Goal: Book appointment/travel/reservation

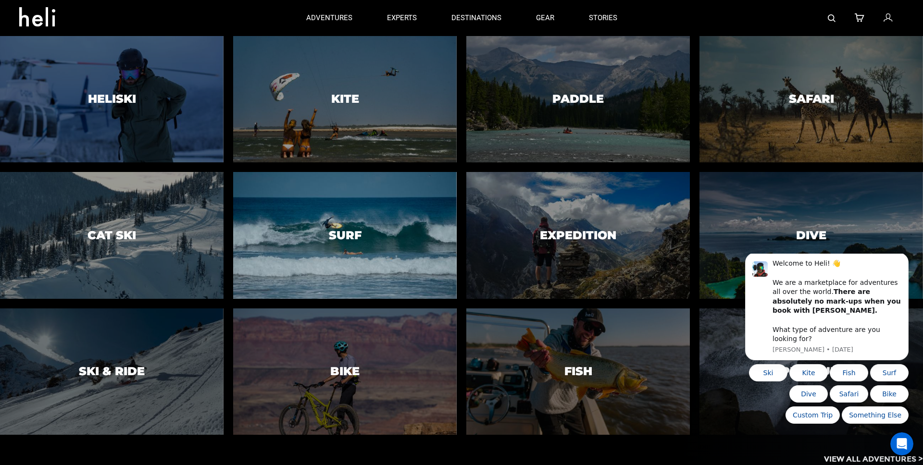
click at [284, 266] on div at bounding box center [345, 235] width 228 height 129
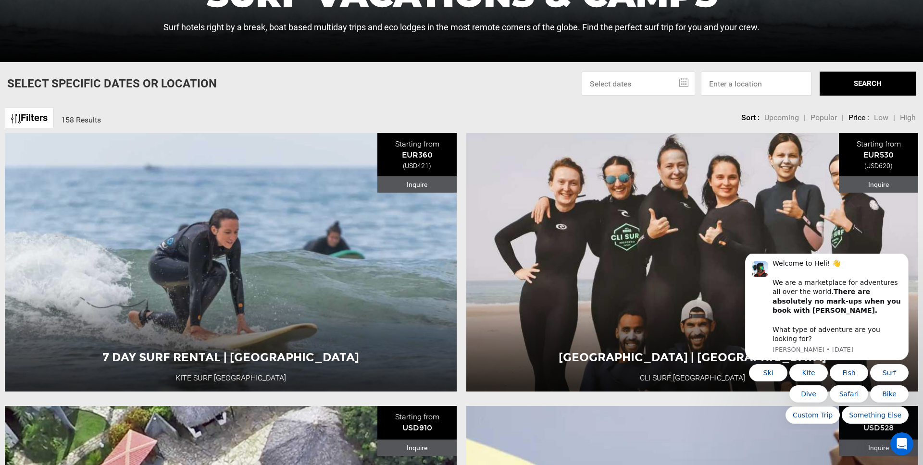
scroll to position [373, 0]
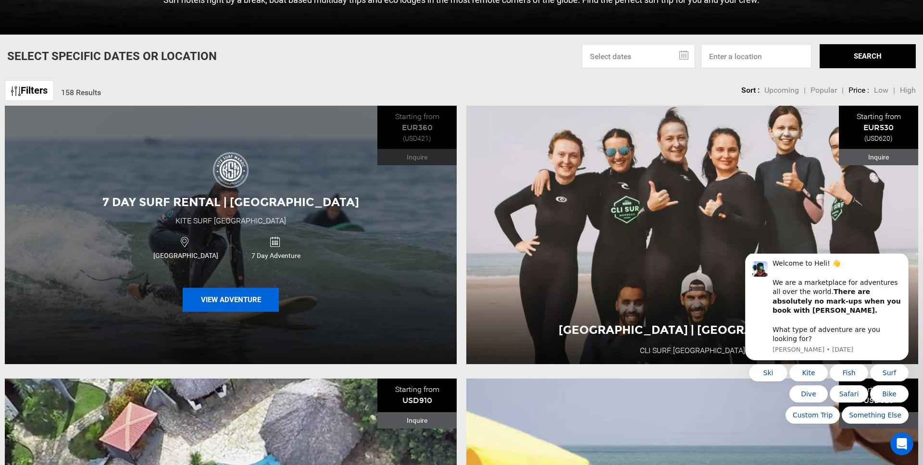
click at [226, 302] on button "View Adventure" at bounding box center [231, 300] width 96 height 24
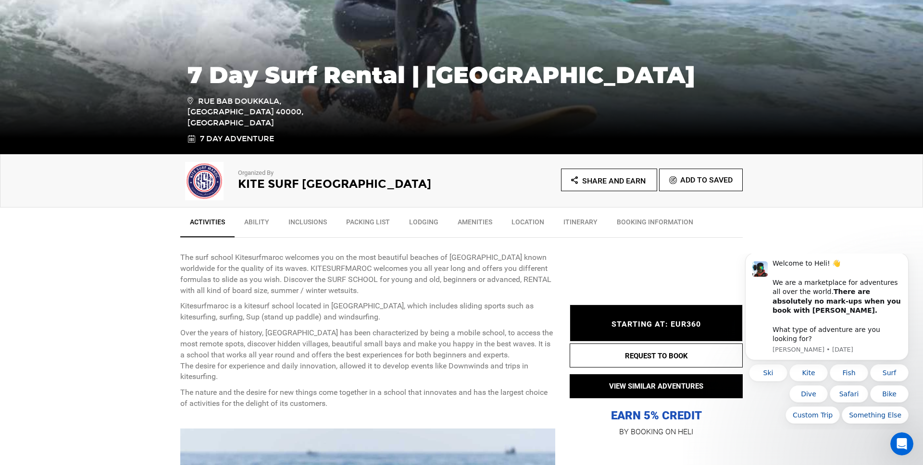
scroll to position [174, 0]
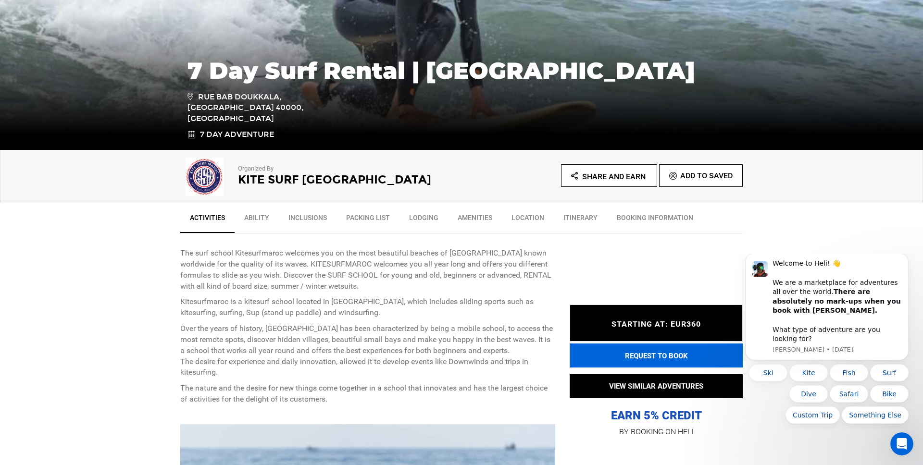
click at [633, 361] on button "REQUEST TO BOOK" at bounding box center [656, 356] width 173 height 24
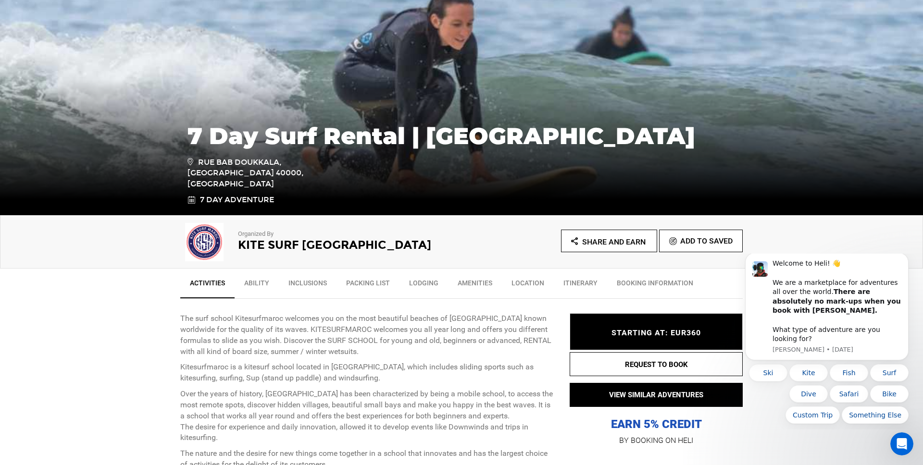
scroll to position [149, 0]
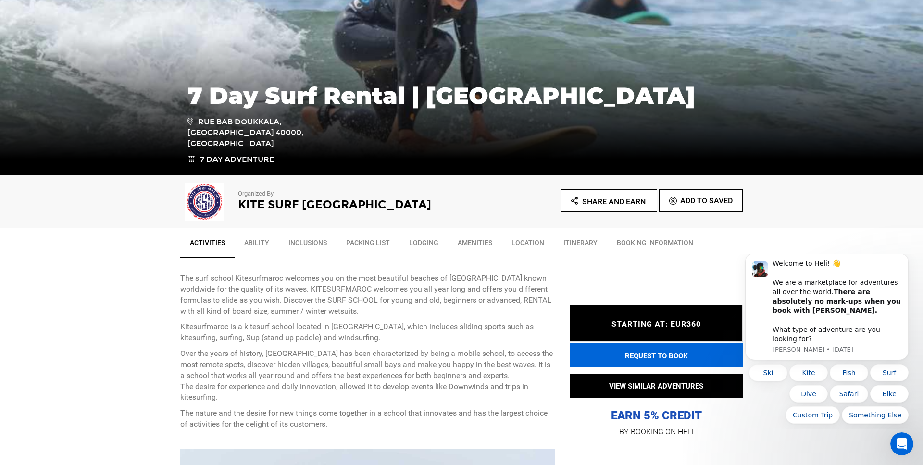
click at [647, 358] on button "REQUEST TO BOOK" at bounding box center [656, 356] width 173 height 24
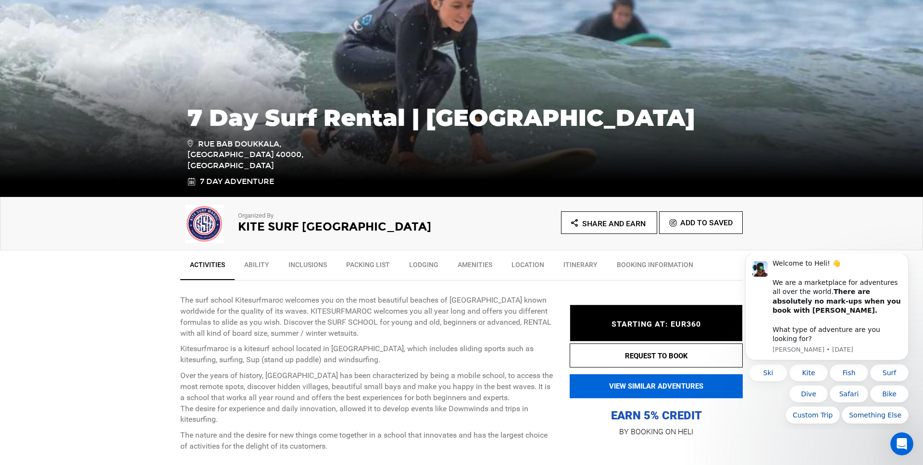
scroll to position [127, 0]
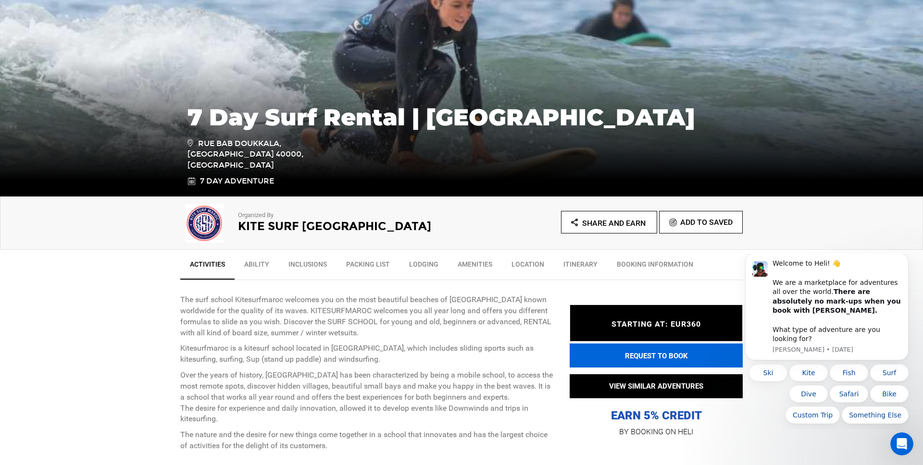
click at [679, 360] on button "REQUEST TO BOOK" at bounding box center [656, 356] width 173 height 24
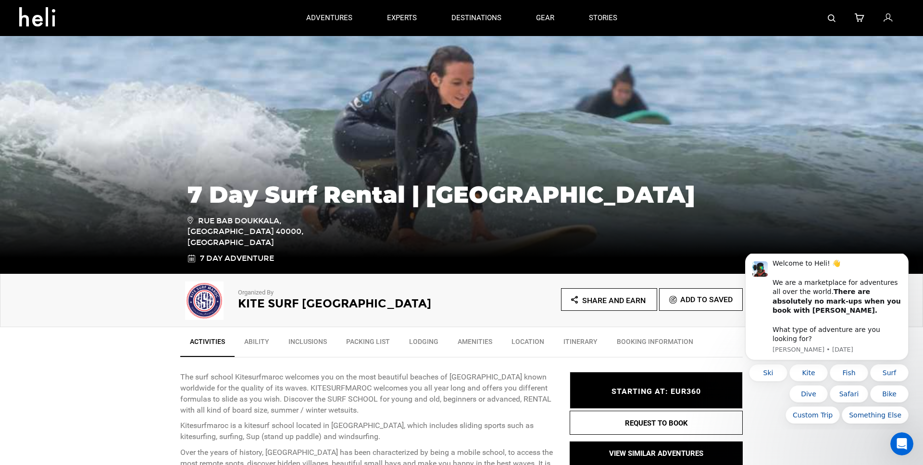
scroll to position [76, 0]
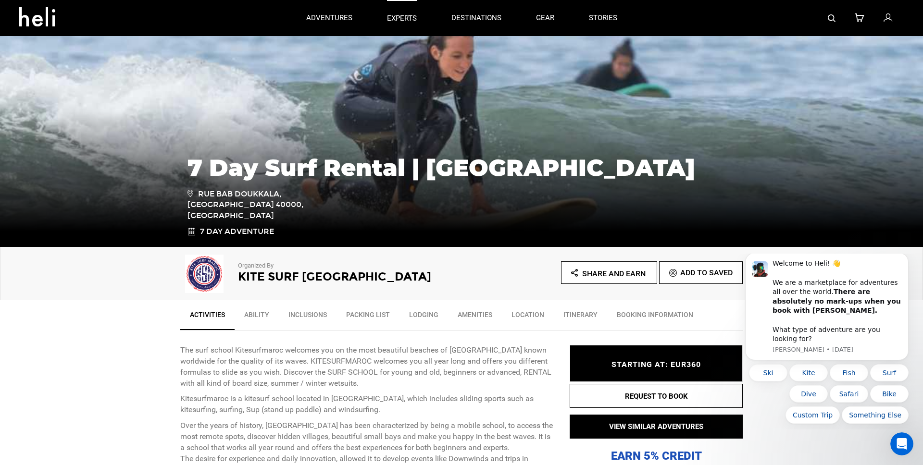
click at [400, 16] on p "experts" at bounding box center [402, 18] width 30 height 10
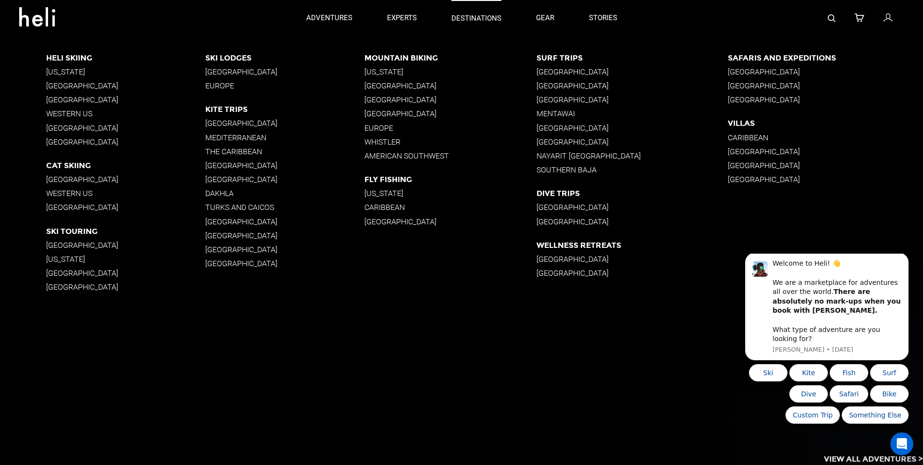
click at [489, 20] on p "destinations" at bounding box center [476, 18] width 50 height 10
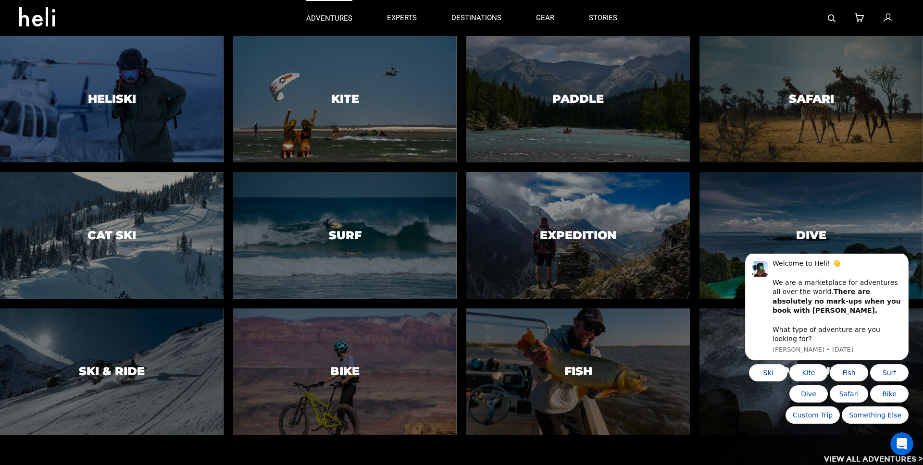
click at [320, 19] on p "adventures" at bounding box center [329, 18] width 46 height 10
